Goal: Information Seeking & Learning: Check status

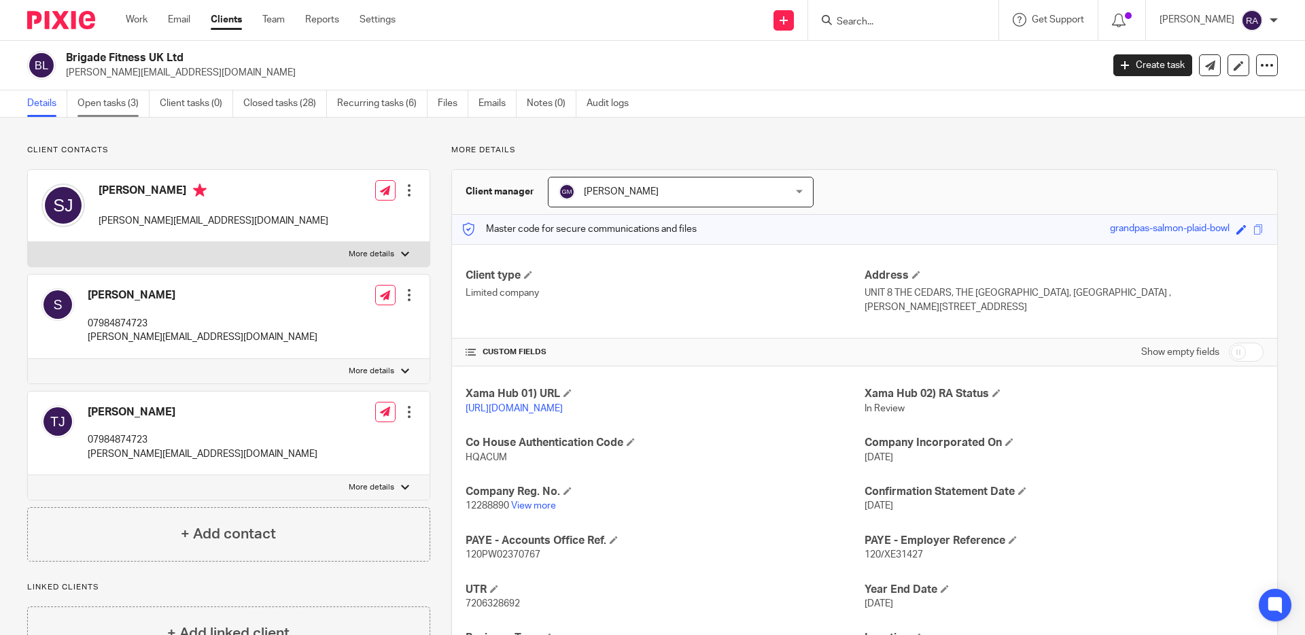
click at [120, 111] on link "Open tasks (3)" at bounding box center [113, 103] width 72 height 26
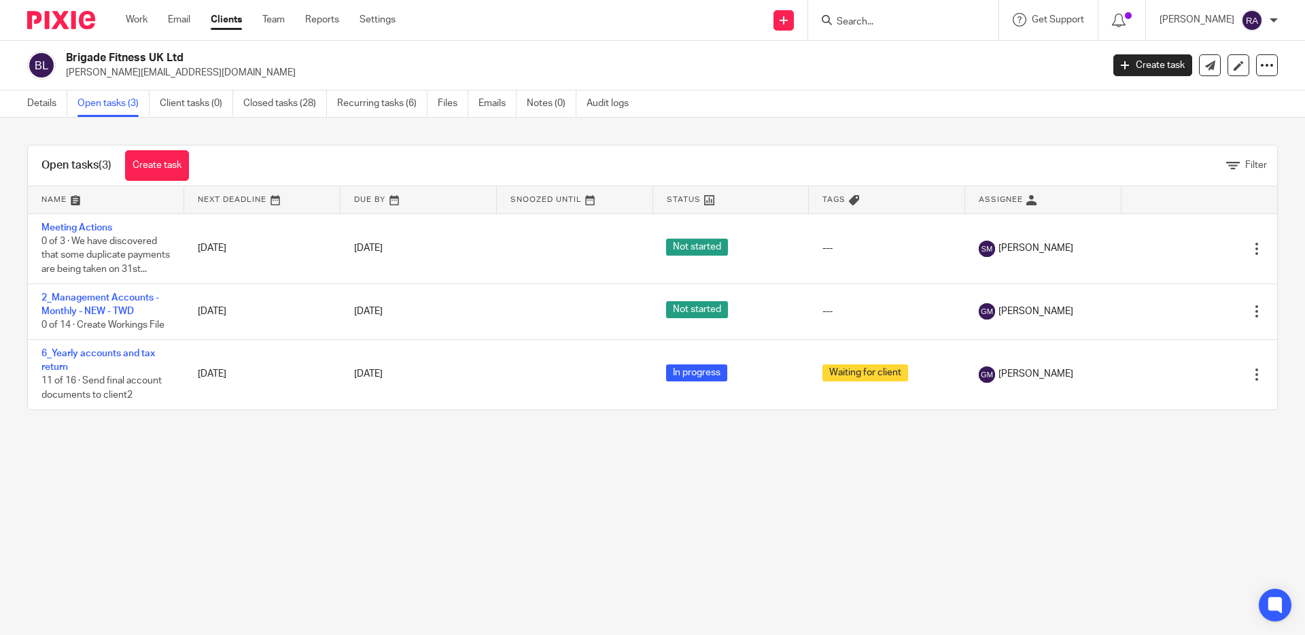
click at [914, 20] on input "Search" at bounding box center [896, 22] width 122 height 12
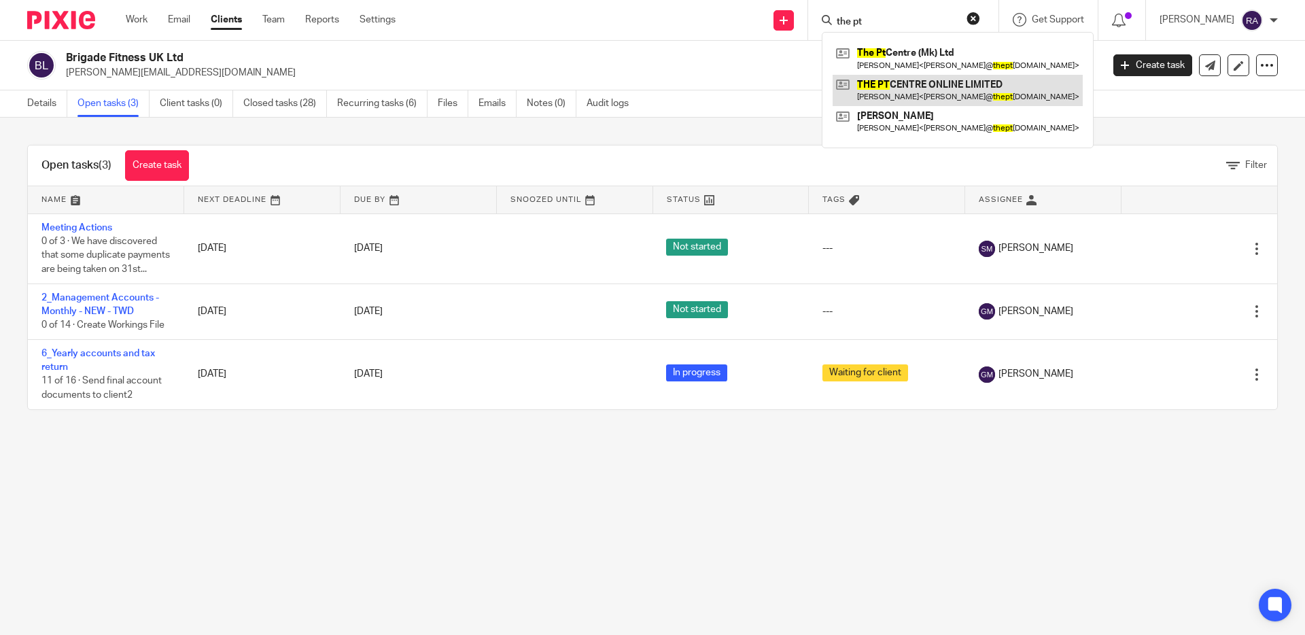
type input "the pt"
click at [934, 91] on link at bounding box center [957, 90] width 250 height 31
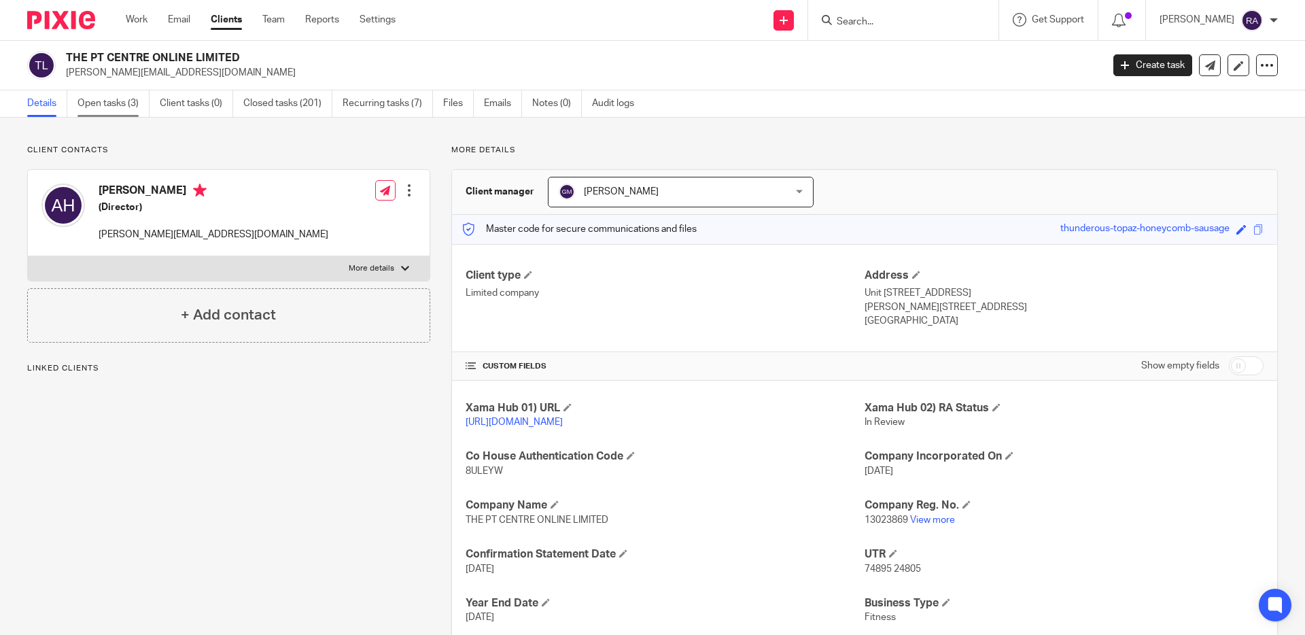
click at [121, 109] on link "Open tasks (3)" at bounding box center [113, 103] width 72 height 26
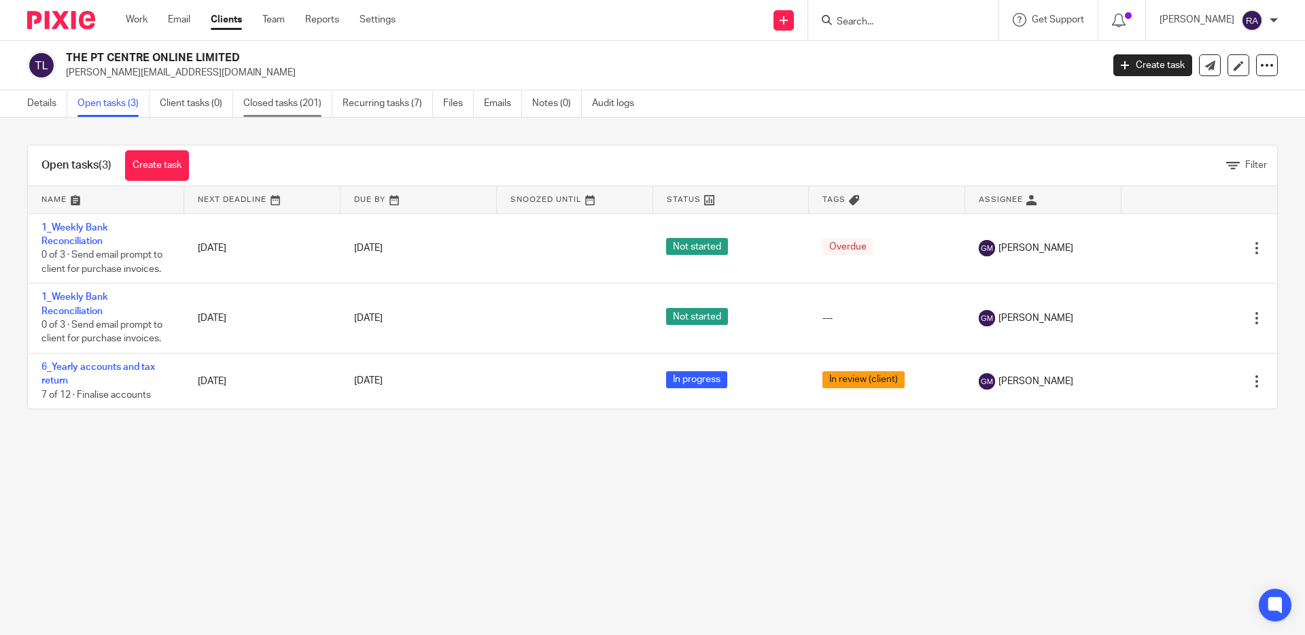
click at [295, 107] on link "Closed tasks (201)" at bounding box center [287, 103] width 89 height 26
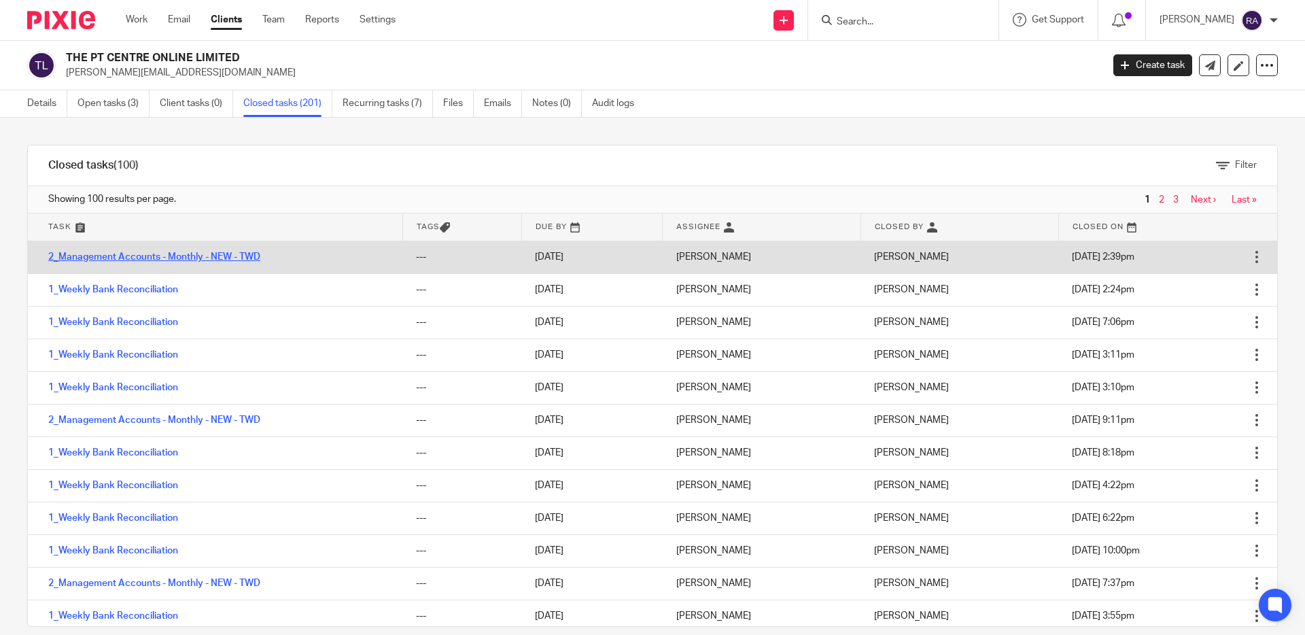
click at [251, 260] on link "2_Management Accounts - Monthly - NEW - TWD" at bounding box center [154, 257] width 212 height 10
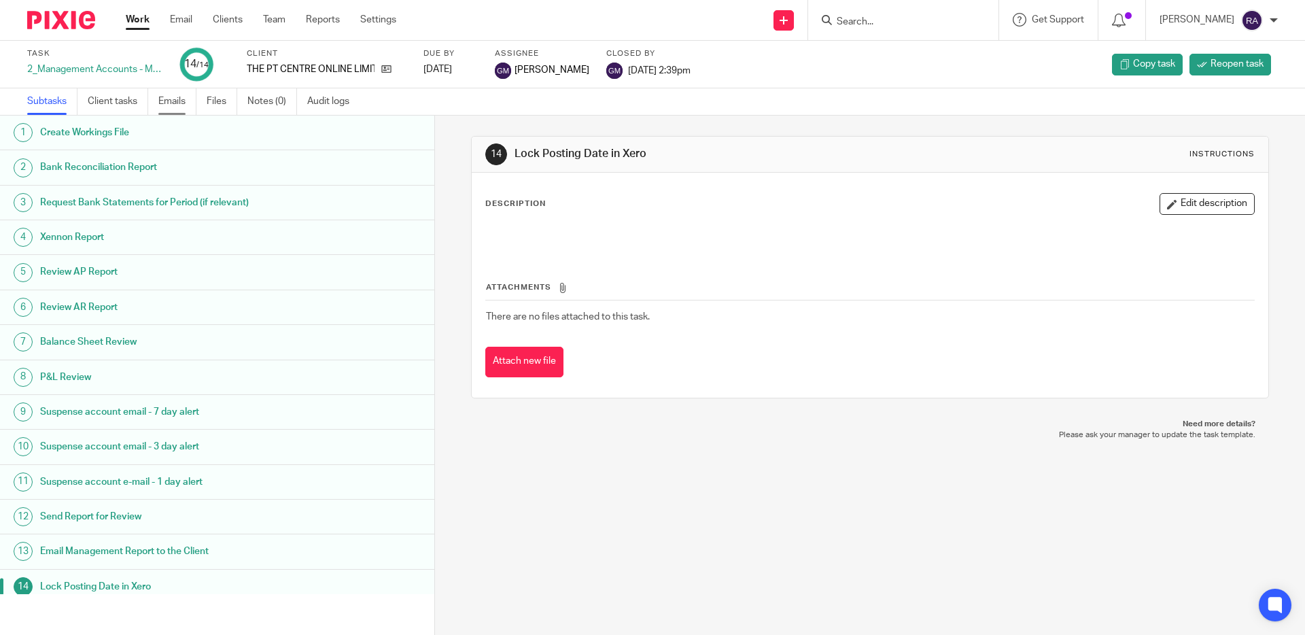
click at [174, 92] on link "Emails" at bounding box center [177, 101] width 38 height 26
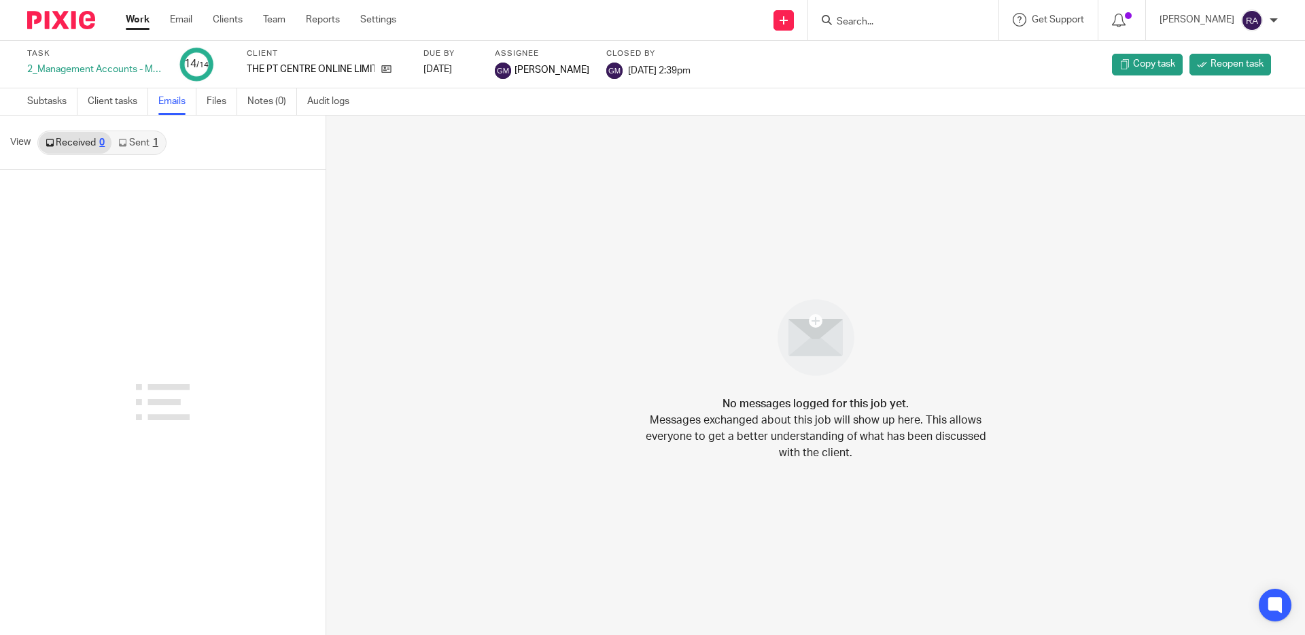
click at [137, 145] on link "Sent 1" at bounding box center [137, 143] width 53 height 22
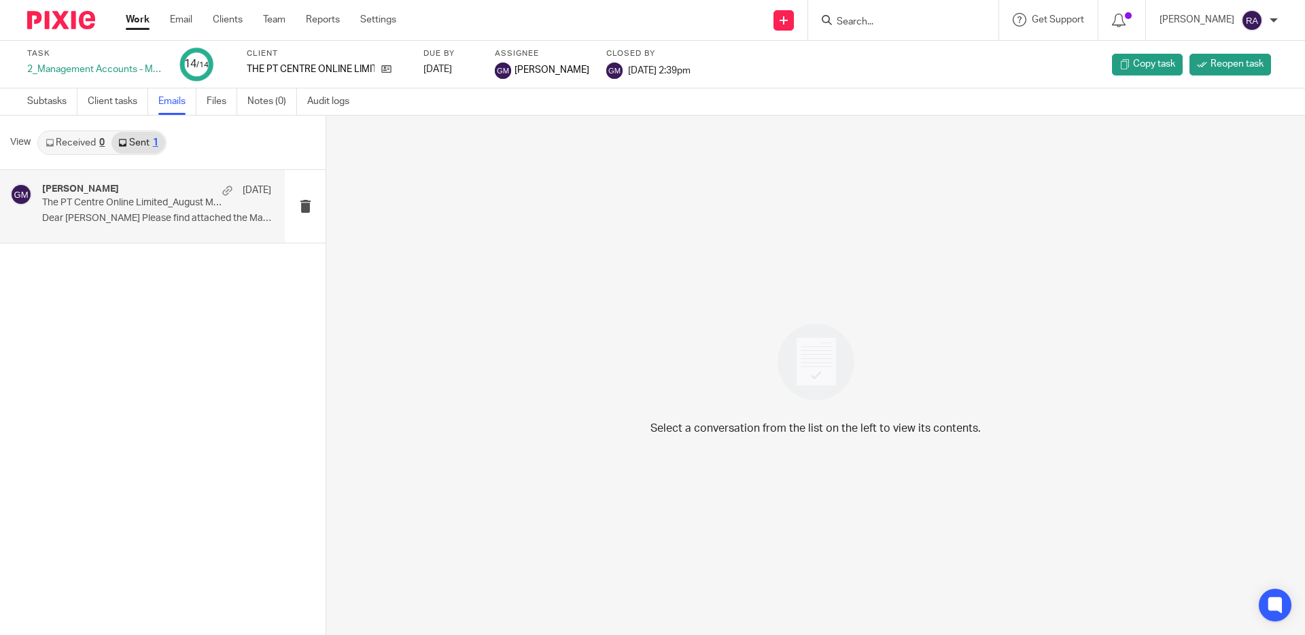
click at [162, 208] on p "The PT Centre Online Limited_August Management Report" at bounding box center [133, 203] width 183 height 12
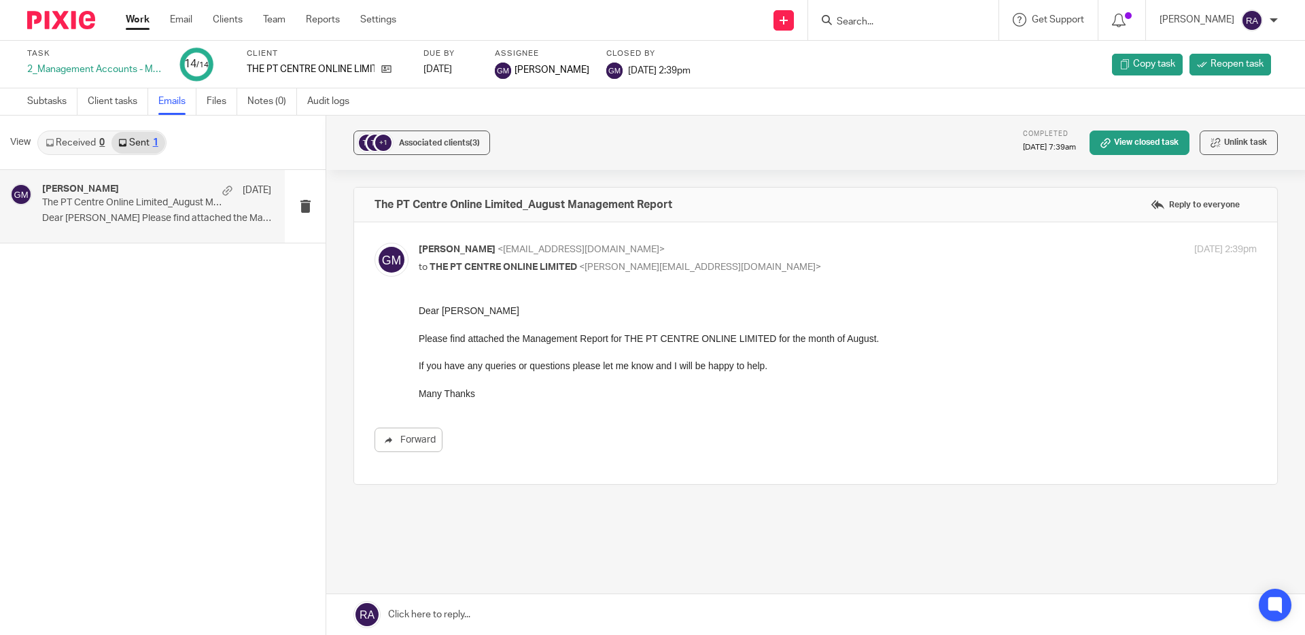
click at [892, 21] on input "Search" at bounding box center [896, 22] width 122 height 12
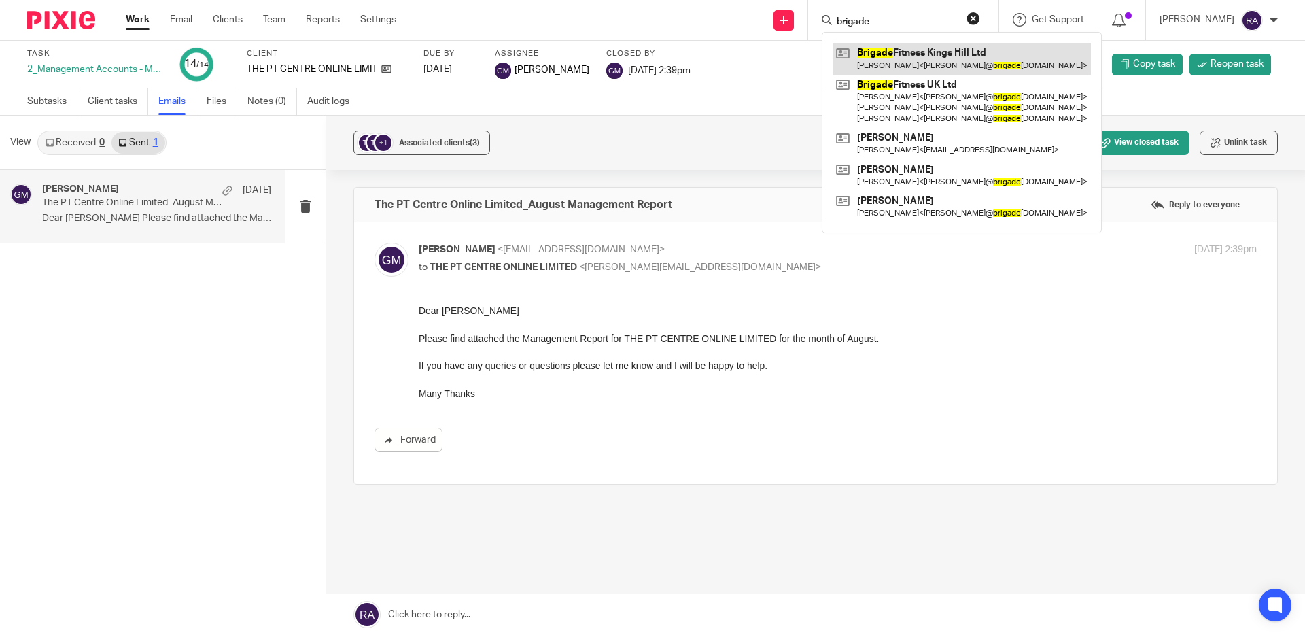
type input "brigade"
click at [940, 56] on link at bounding box center [961, 58] width 258 height 31
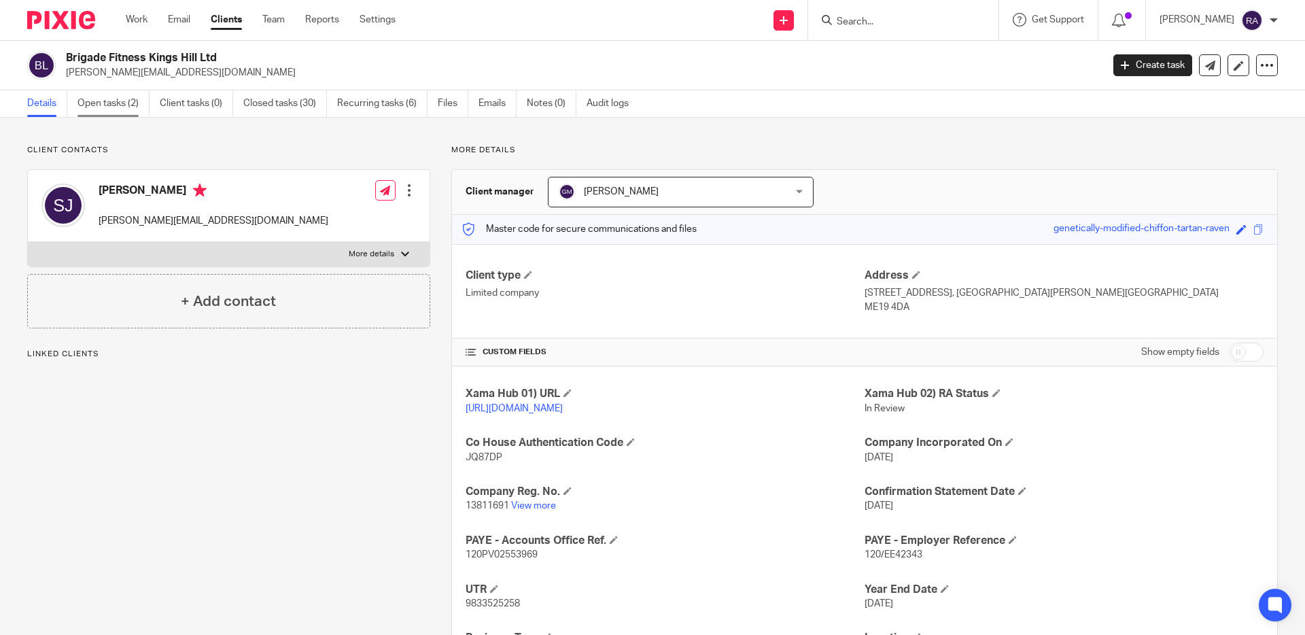
click at [99, 101] on link "Open tasks (2)" at bounding box center [113, 103] width 72 height 26
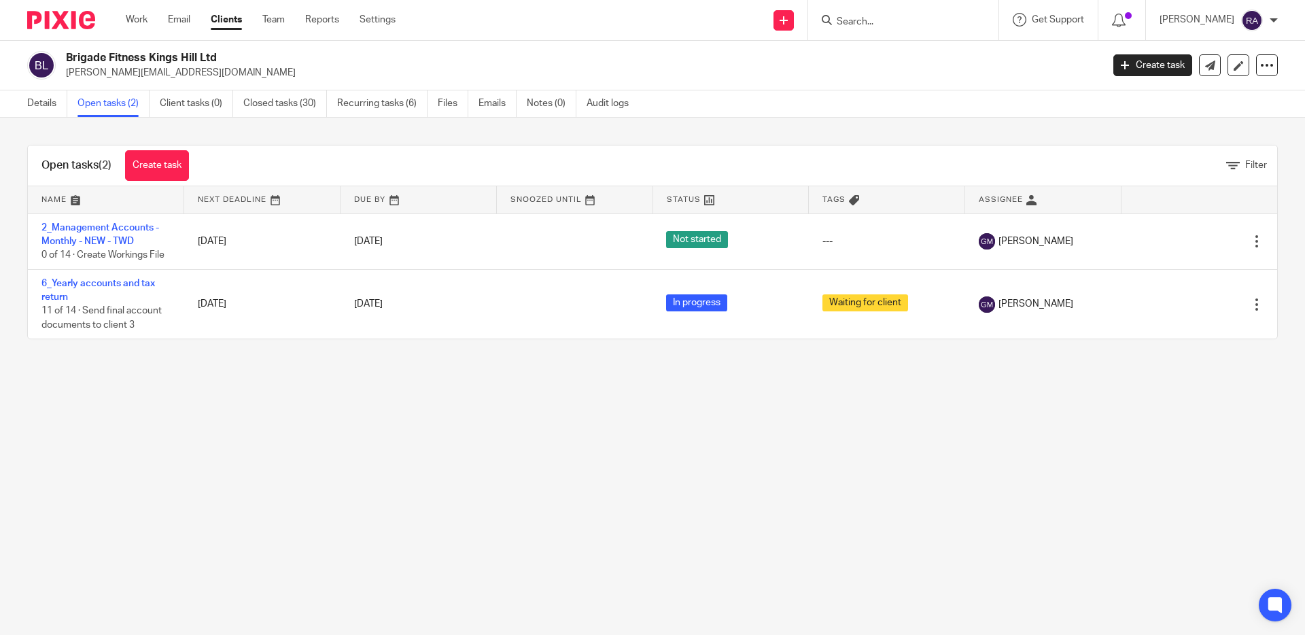
click at [909, 21] on input "Search" at bounding box center [896, 22] width 122 height 12
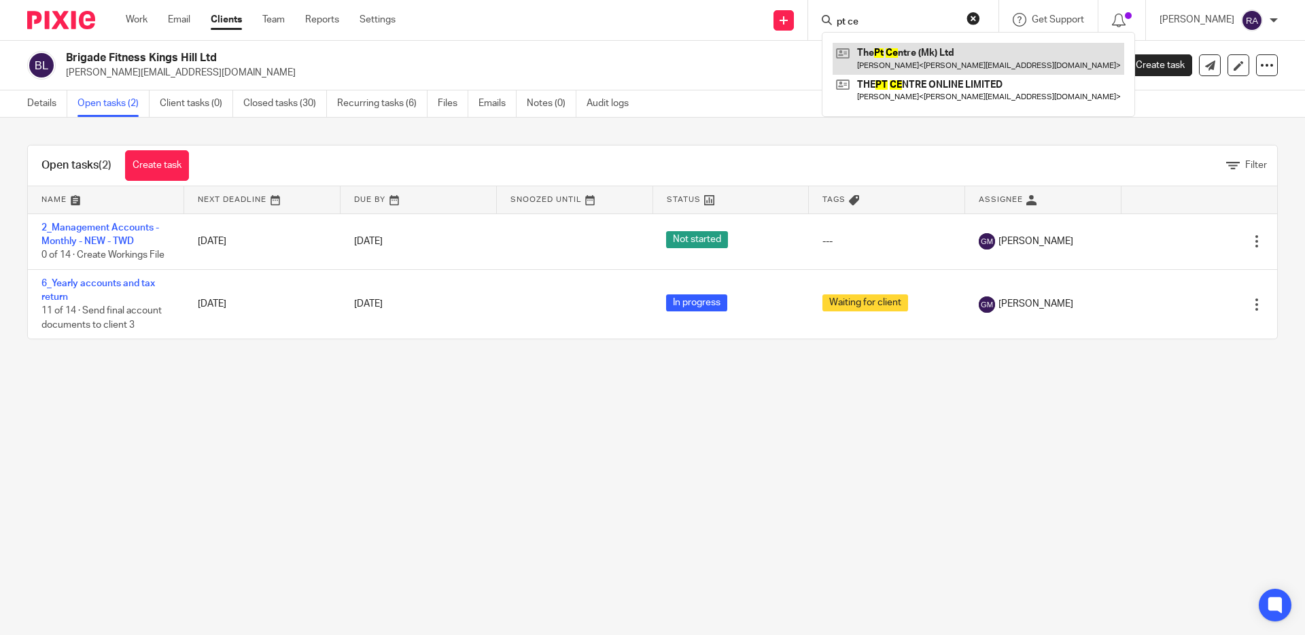
type input "pt ce"
click at [920, 46] on link at bounding box center [977, 58] width 291 height 31
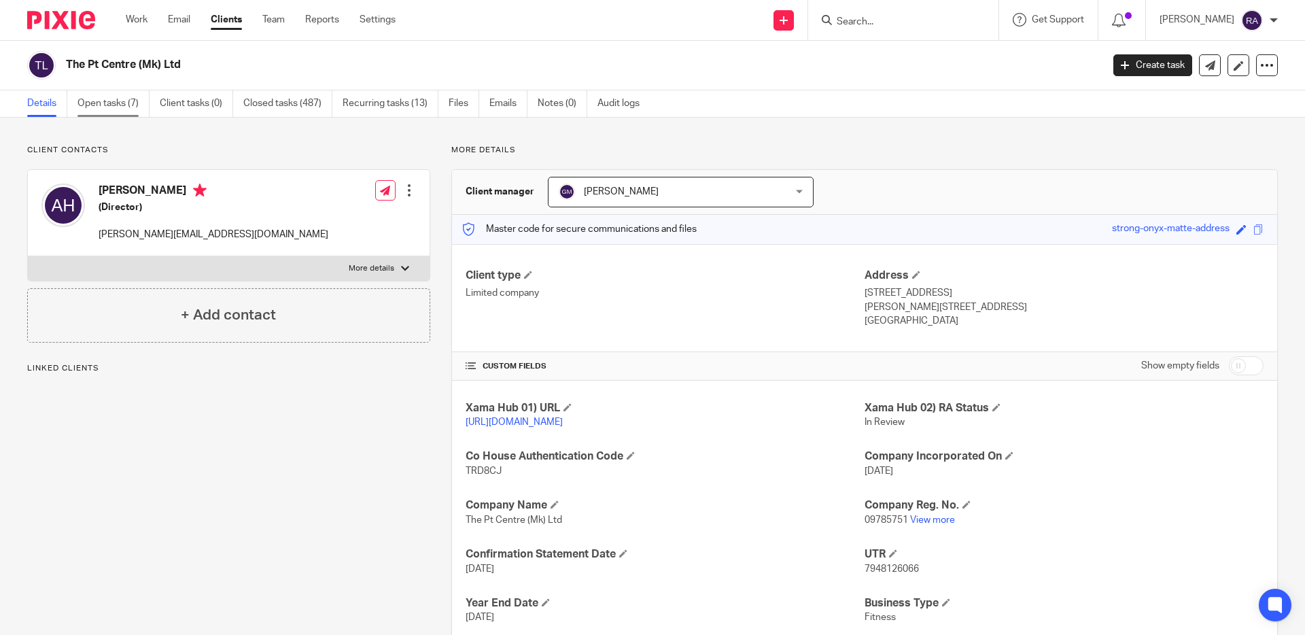
click at [116, 112] on link "Open tasks (7)" at bounding box center [113, 103] width 72 height 26
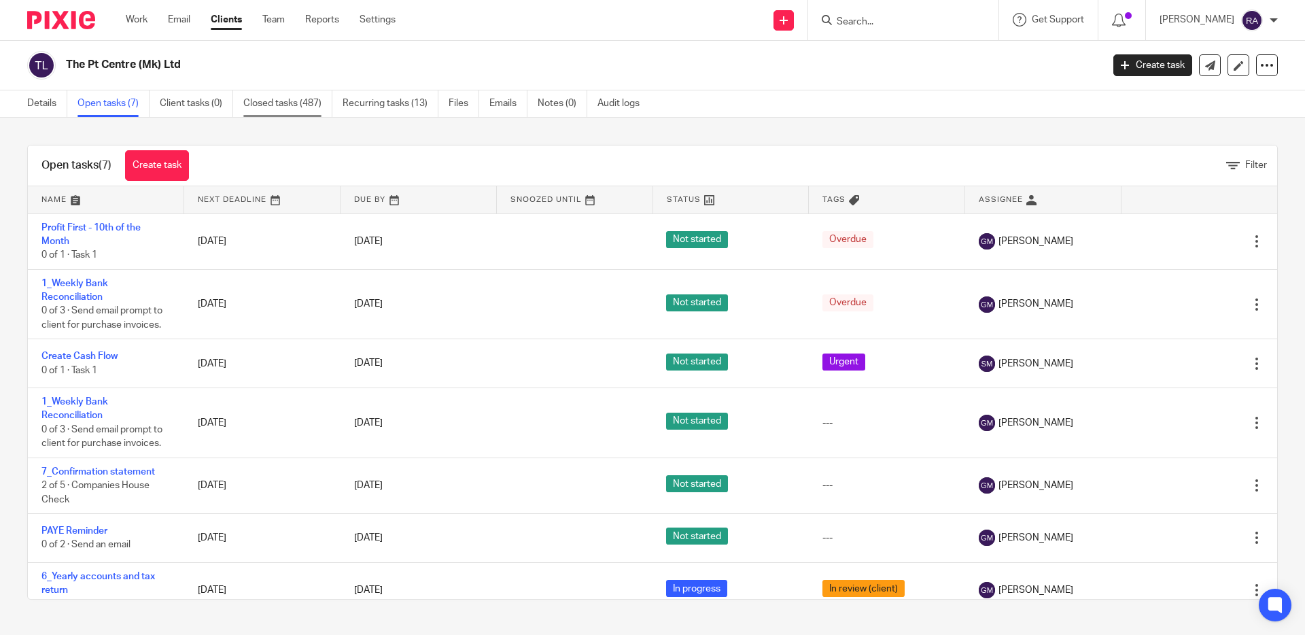
click at [302, 105] on link "Closed tasks (487)" at bounding box center [287, 103] width 89 height 26
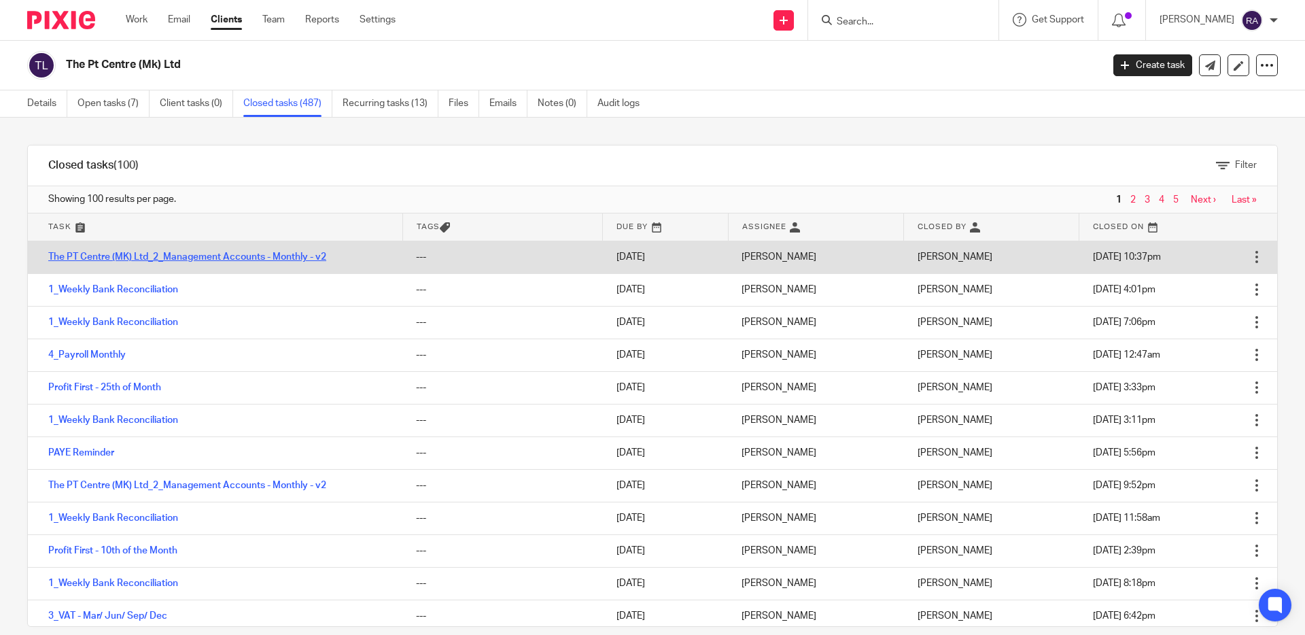
click at [169, 255] on link "The PT Centre (MK) Ltd_2_Management Accounts - Monthly - v2" at bounding box center [187, 257] width 278 height 10
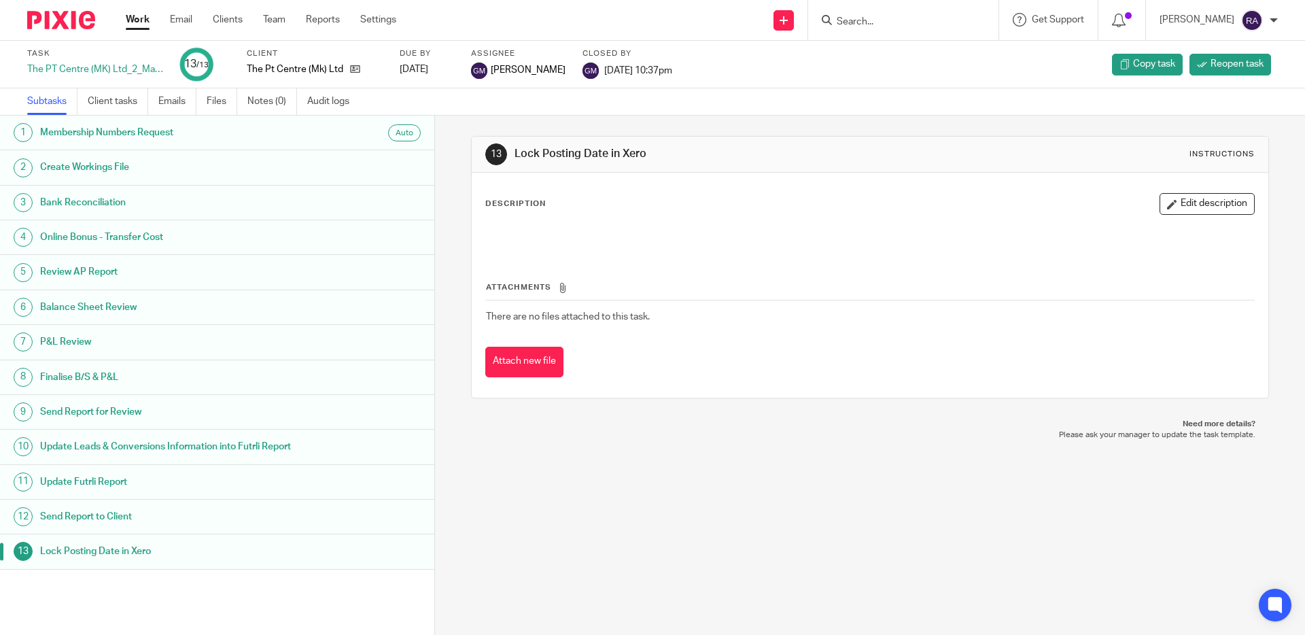
click at [198, 95] on ul "Subtasks Client tasks Emails Files Notes (0) Audit logs" at bounding box center [198, 101] width 342 height 26
click at [185, 103] on link "Emails" at bounding box center [177, 101] width 38 height 26
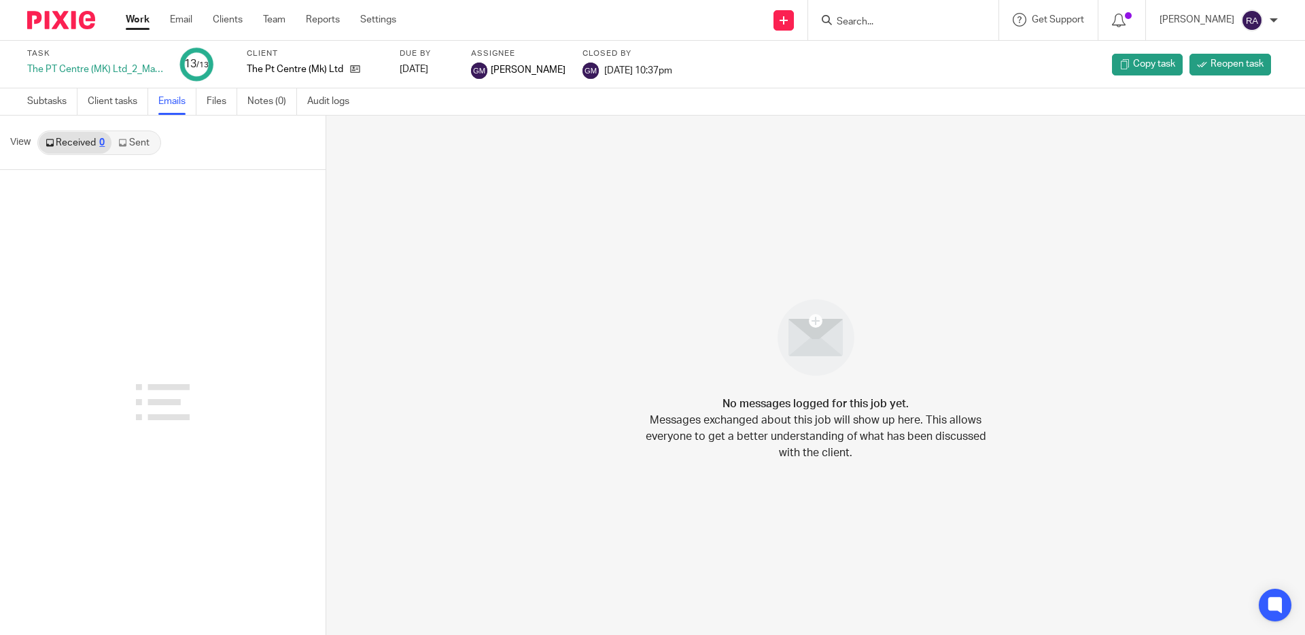
click at [143, 147] on link "Sent" at bounding box center [135, 143] width 48 height 22
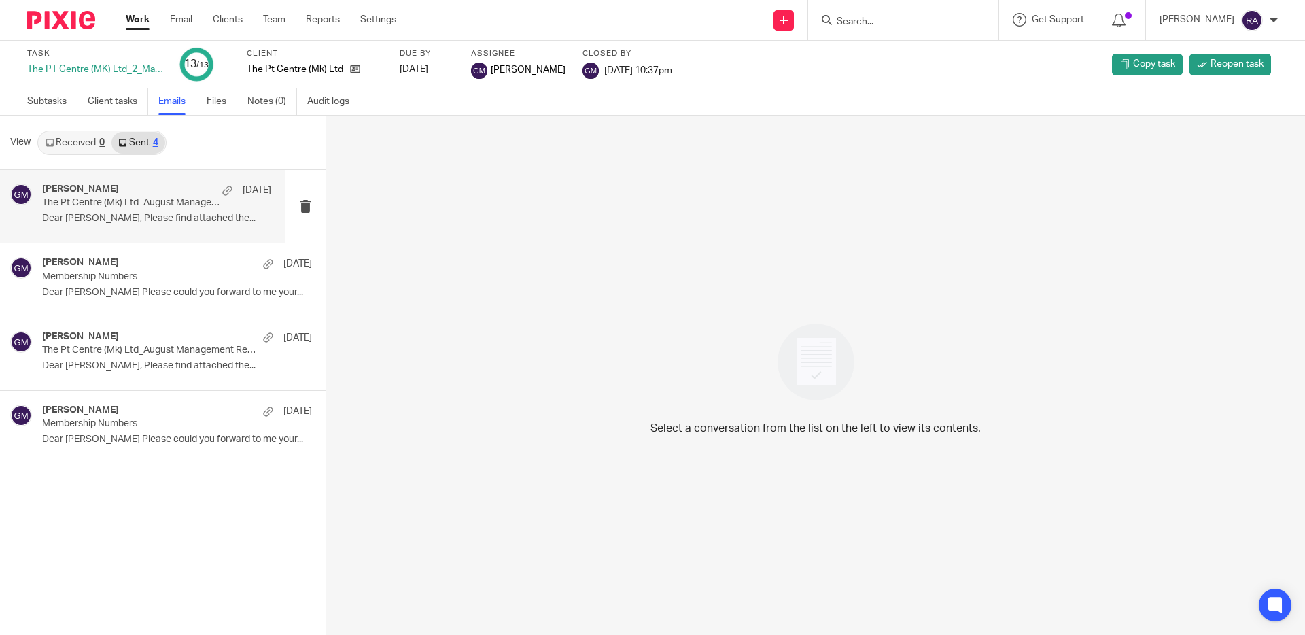
click at [153, 209] on p "The Pt Centre (Mk) Ltd_August Management Report" at bounding box center [133, 203] width 183 height 12
